Goal: Information Seeking & Learning: Learn about a topic

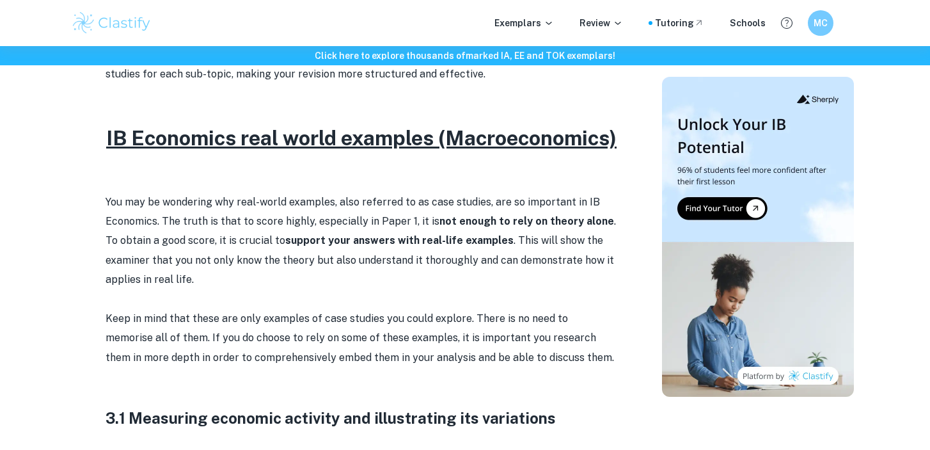
scroll to position [538, 0]
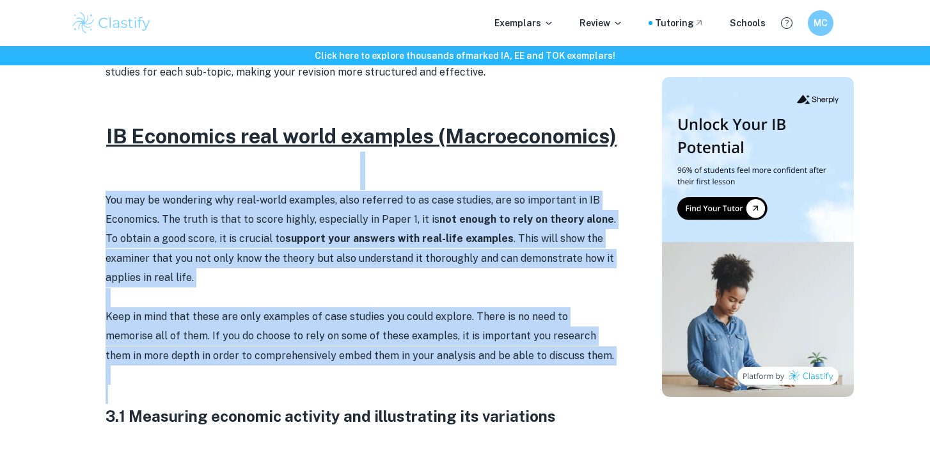
drag, startPoint x: 306, startPoint y: 193, endPoint x: 383, endPoint y: 414, distance: 234.2
click at [383, 403] on p at bounding box center [362, 393] width 512 height 19
drag, startPoint x: 383, startPoint y: 414, endPoint x: 360, endPoint y: 175, distance: 240.3
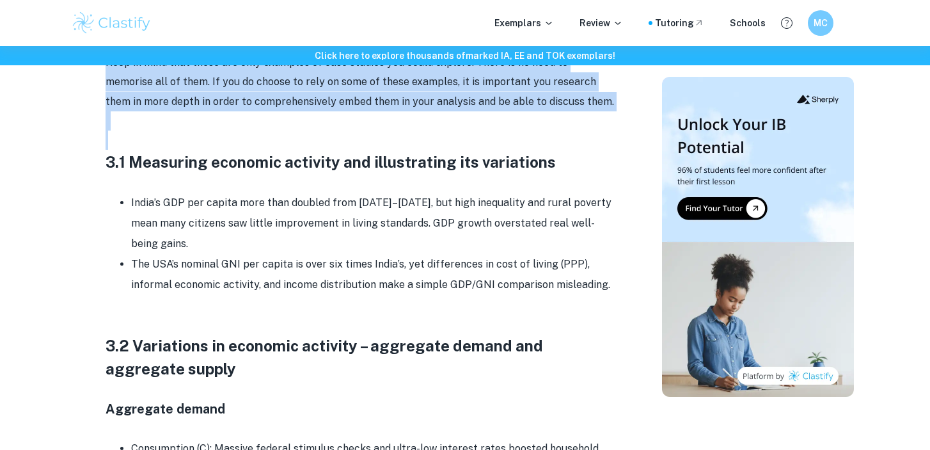
scroll to position [811, 0]
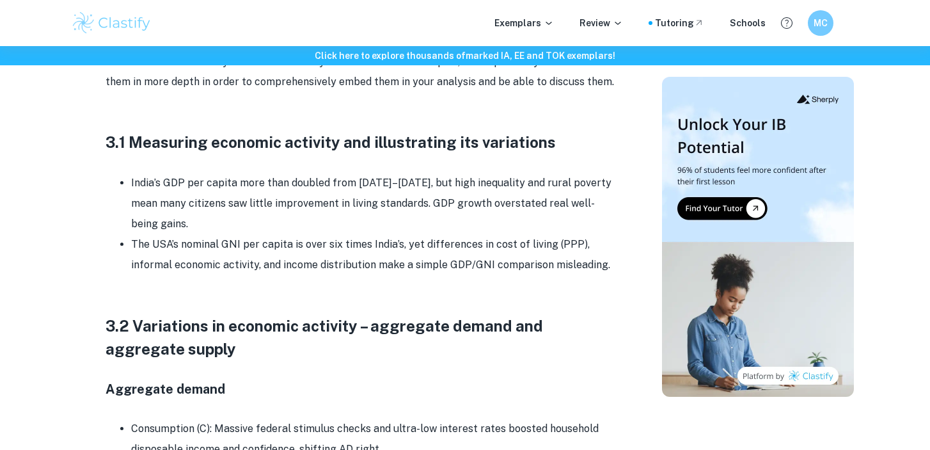
click at [360, 153] on h3 "3.1 Measuring economic activity and illustrating its variations" at bounding box center [362, 141] width 512 height 23
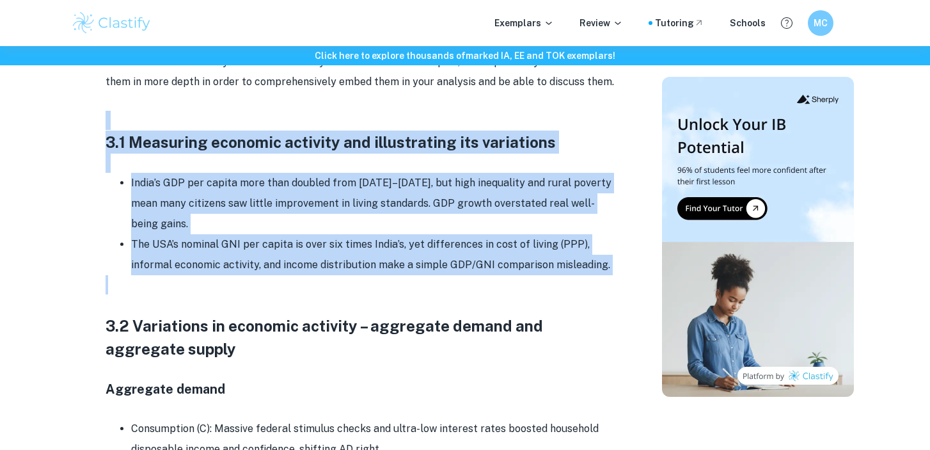
drag, startPoint x: 355, startPoint y: 124, endPoint x: 373, endPoint y: 299, distance: 176.1
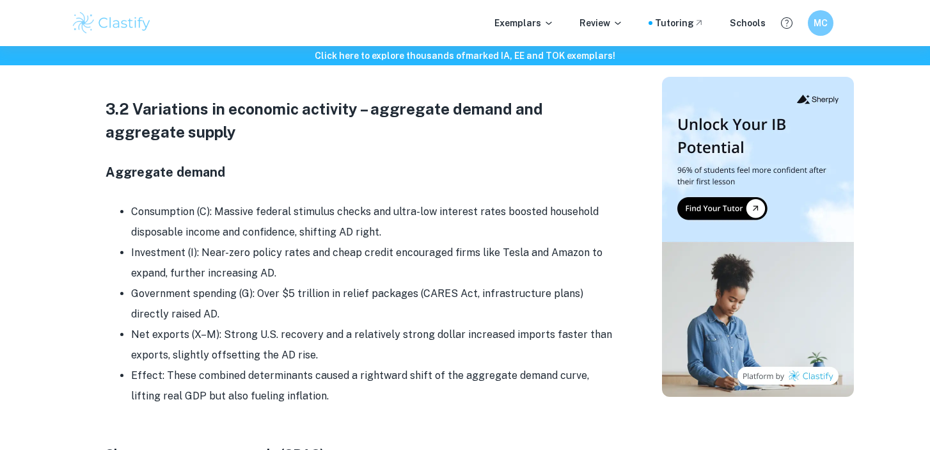
click at [373, 299] on li "Government spending (G): Over $5 trillion in relief packages (CARES Act, infras…" at bounding box center [374, 303] width 486 height 41
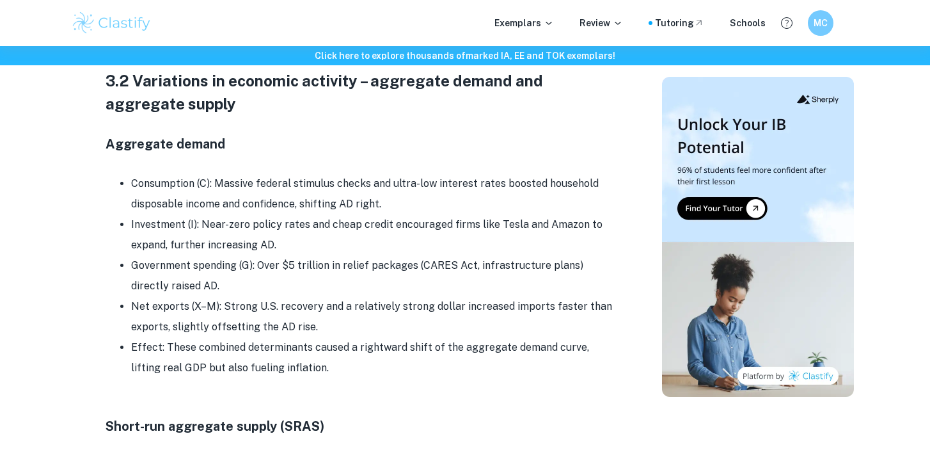
scroll to position [1057, 0]
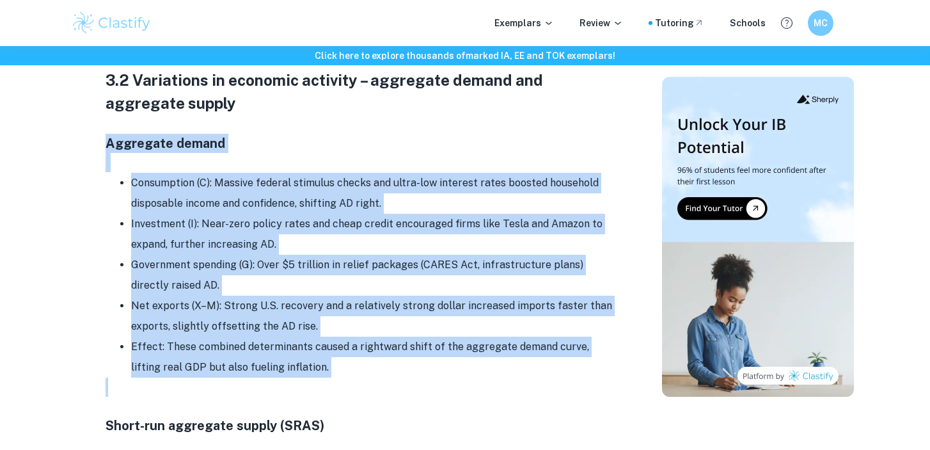
drag, startPoint x: 387, startPoint y: 340, endPoint x: 367, endPoint y: 132, distance: 208.1
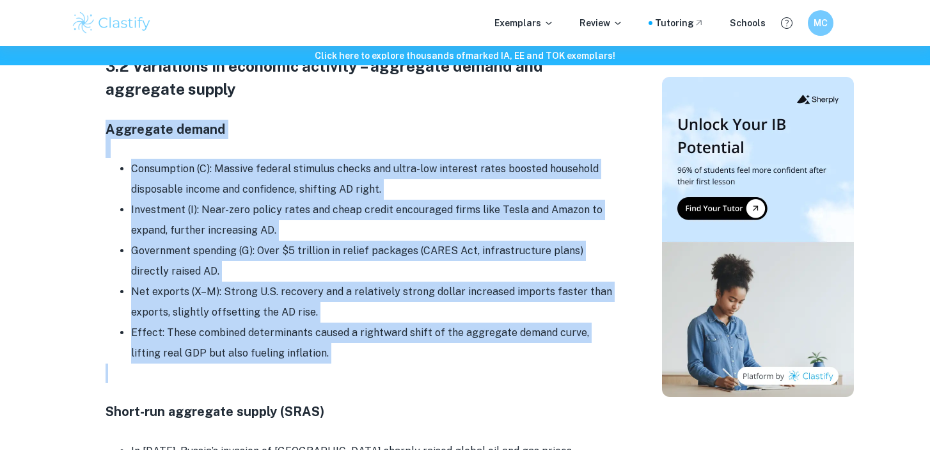
click at [367, 132] on h4 "Aggregate demand" at bounding box center [362, 129] width 512 height 19
drag, startPoint x: 367, startPoint y: 132, endPoint x: 387, endPoint y: 379, distance: 247.0
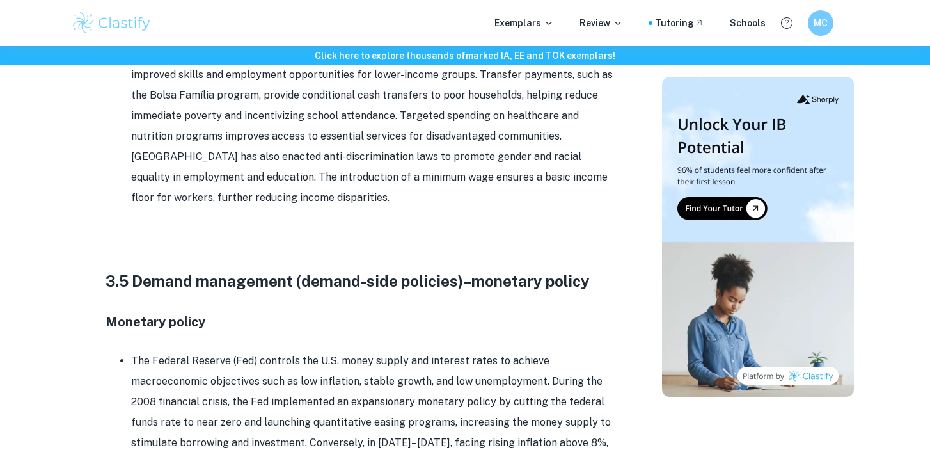
scroll to position [6938, 0]
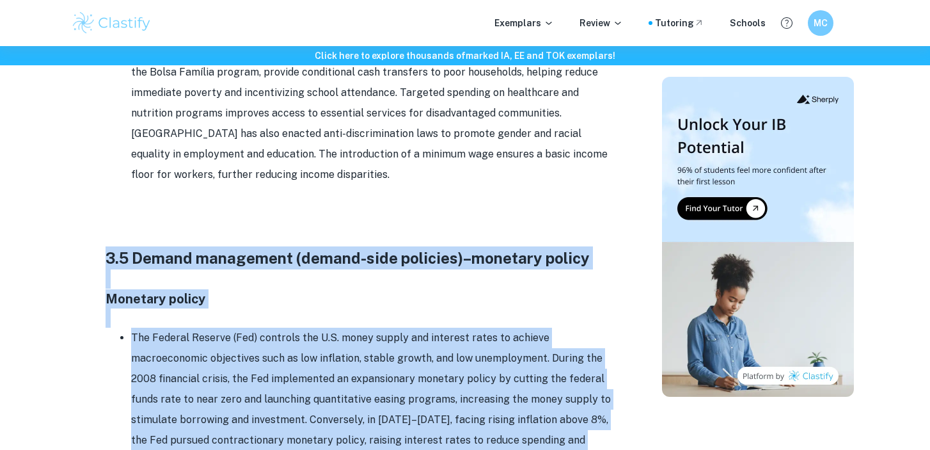
drag, startPoint x: 387, startPoint y: 379, endPoint x: 302, endPoint y: 113, distance: 279.3
click at [302, 223] on h3 at bounding box center [362, 234] width 512 height 23
drag, startPoint x: 302, startPoint y: 113, endPoint x: 366, endPoint y: 372, distance: 267.4
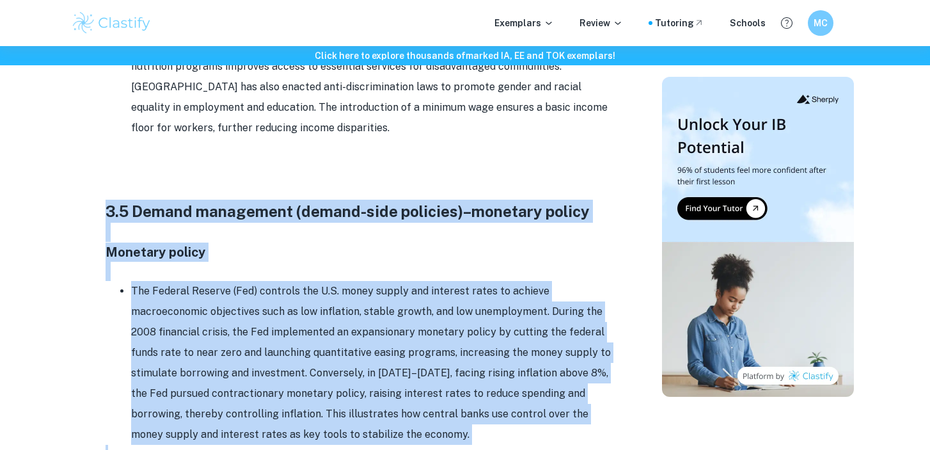
scroll to position [7097, 0]
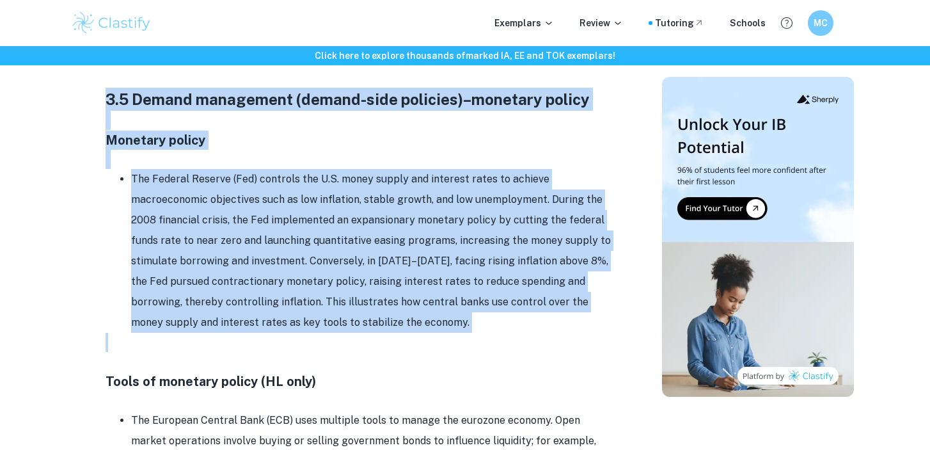
click at [326, 333] on p at bounding box center [362, 342] width 512 height 19
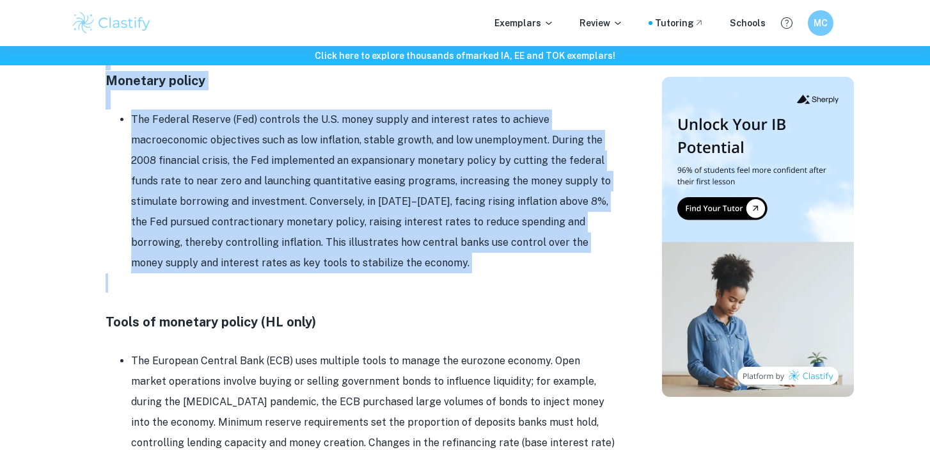
scroll to position [7245, 0]
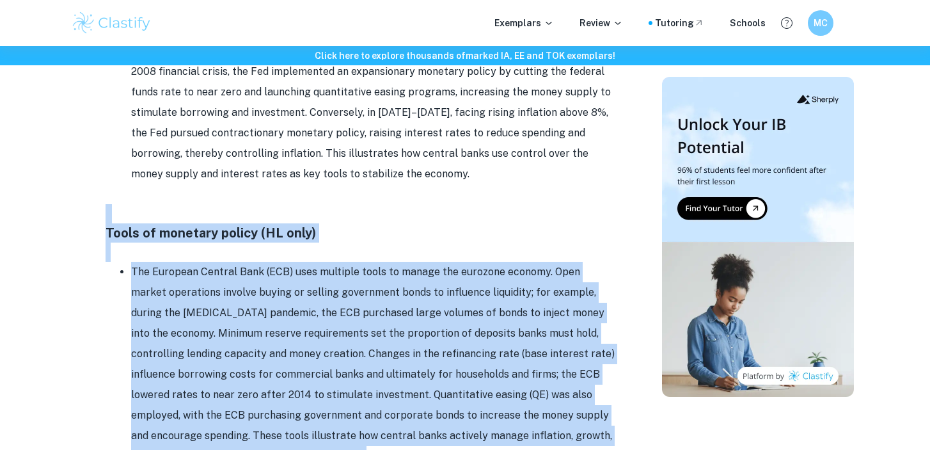
drag, startPoint x: 326, startPoint y: 212, endPoint x: 323, endPoint y: 345, distance: 133.0
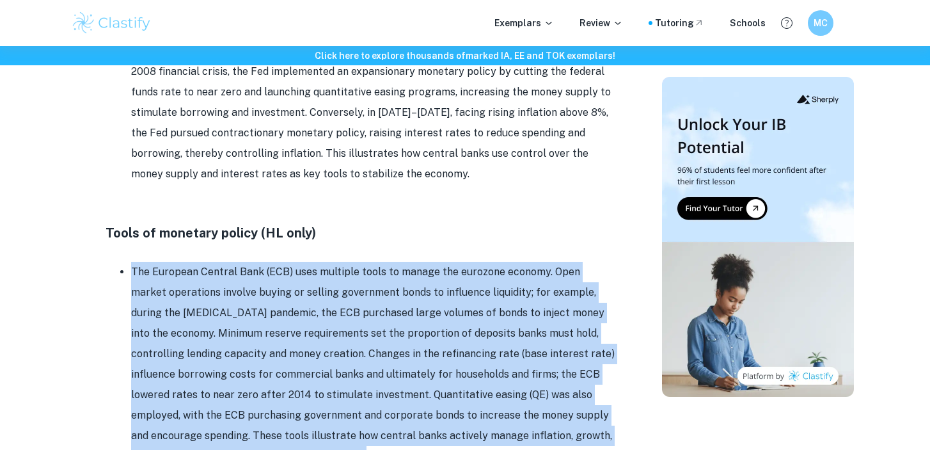
drag, startPoint x: 323, startPoint y: 345, endPoint x: 302, endPoint y: 127, distance: 219.0
click at [302, 242] on p at bounding box center [362, 251] width 512 height 19
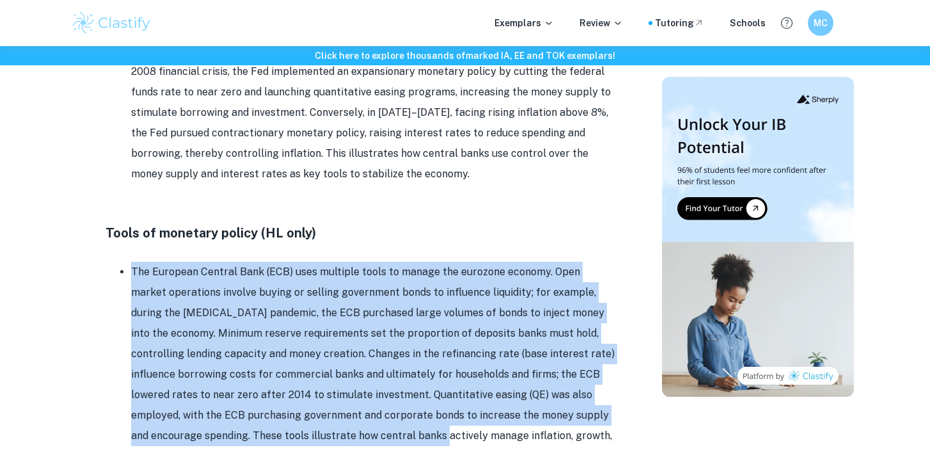
drag, startPoint x: 302, startPoint y: 127, endPoint x: 350, endPoint y: 306, distance: 185.4
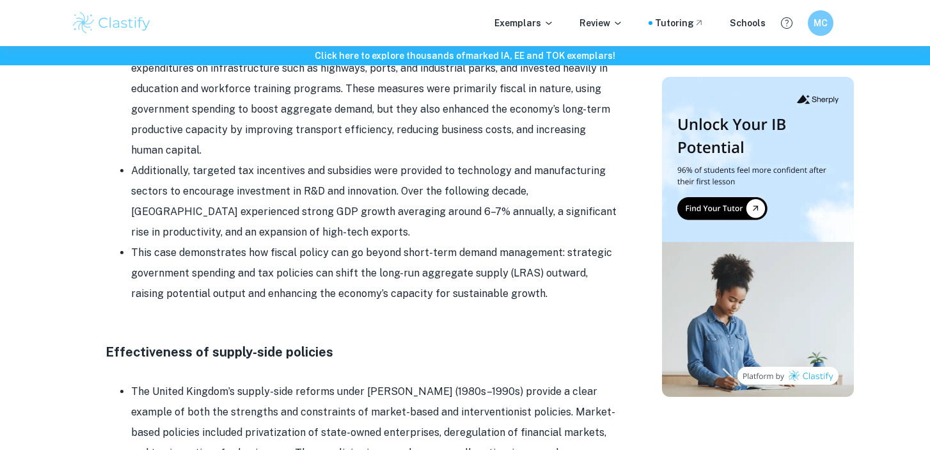
scroll to position [11860, 0]
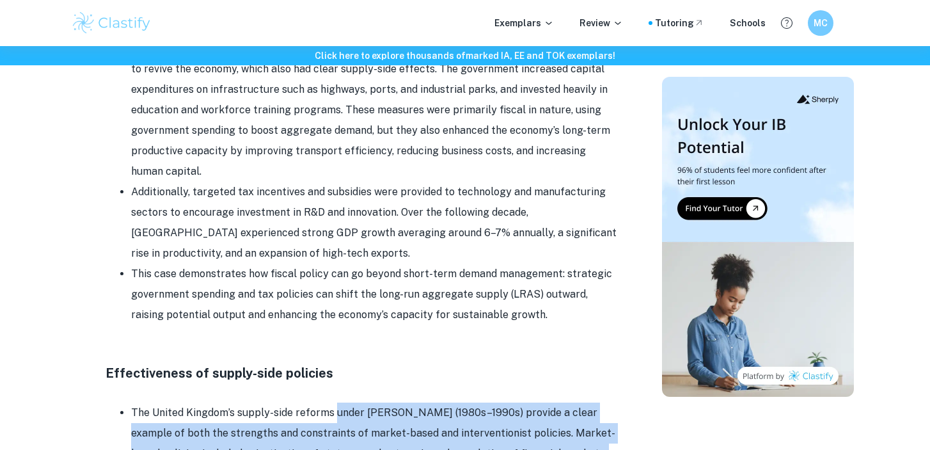
drag, startPoint x: 350, startPoint y: 306, endPoint x: 339, endPoint y: 169, distance: 136.7
drag, startPoint x: 340, startPoint y: 144, endPoint x: 379, endPoint y: 393, distance: 252.4
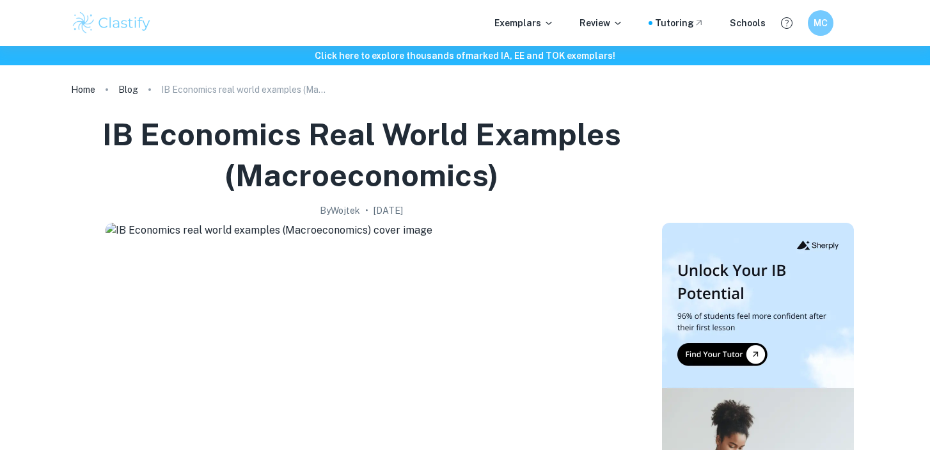
scroll to position [0, 0]
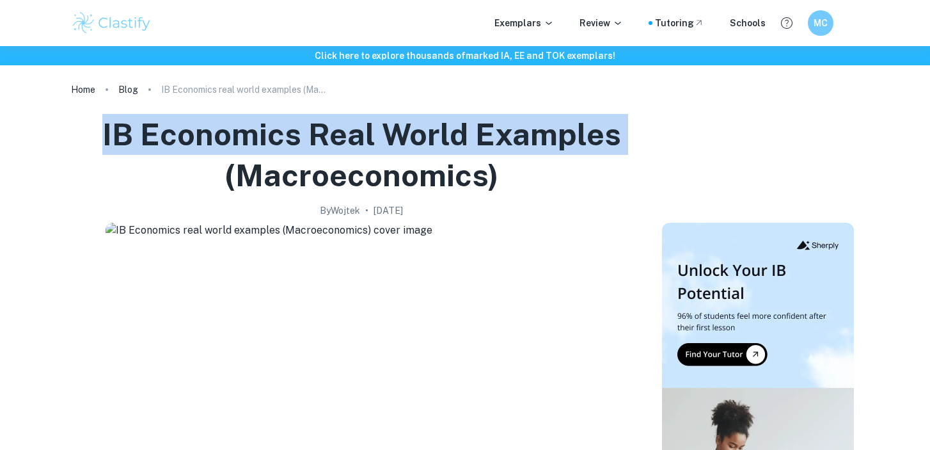
drag, startPoint x: 95, startPoint y: 124, endPoint x: 185, endPoint y: 179, distance: 105.1
click at [185, 179] on h1 "IB Economics real world examples (Macroeconomics)" at bounding box center [361, 155] width 570 height 82
copy h1 "IB Economics real world examples"
